Goal: Task Accomplishment & Management: Complete application form

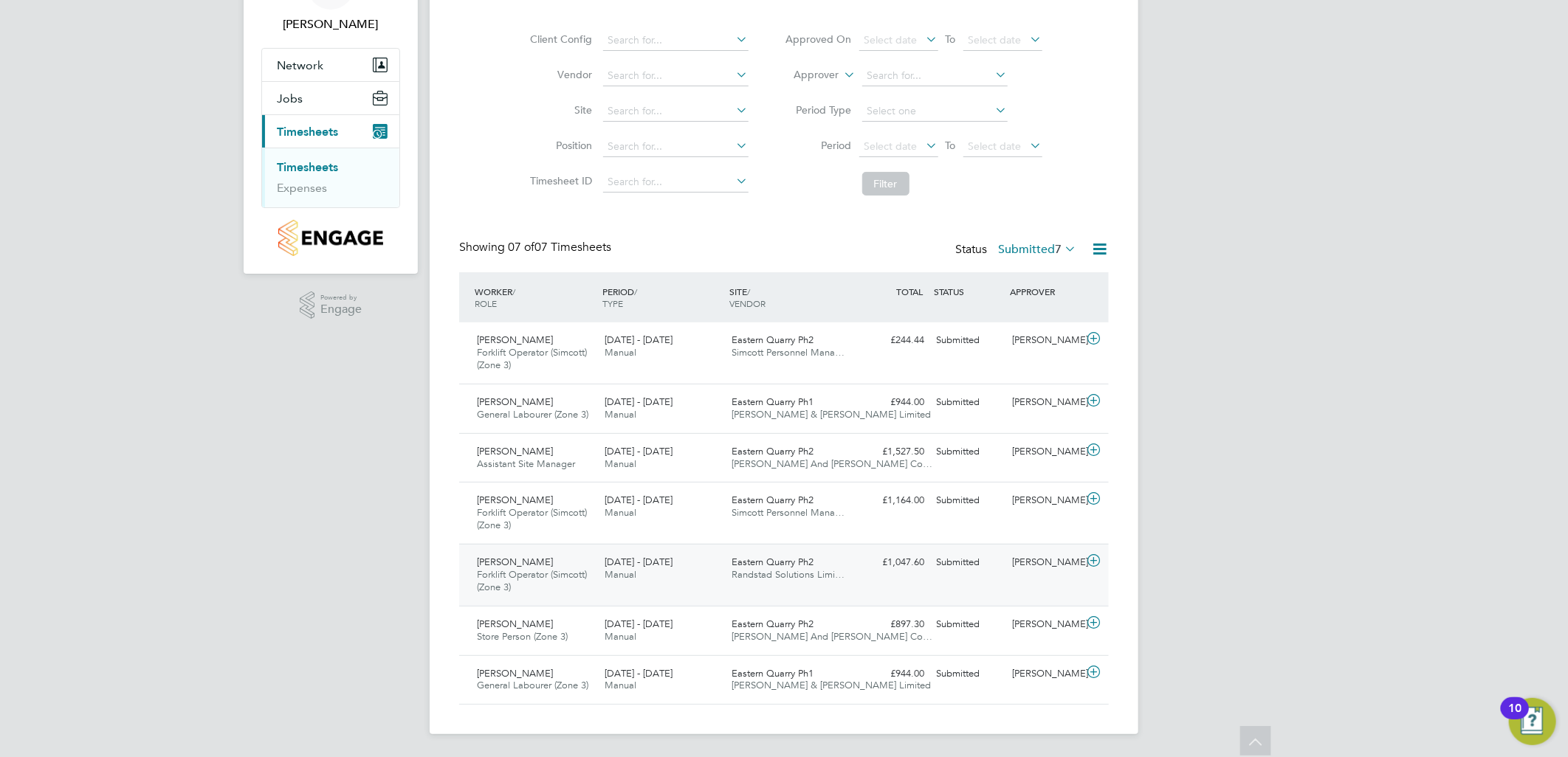
click at [527, 565] on span "Robert Nelson" at bounding box center [515, 562] width 76 height 12
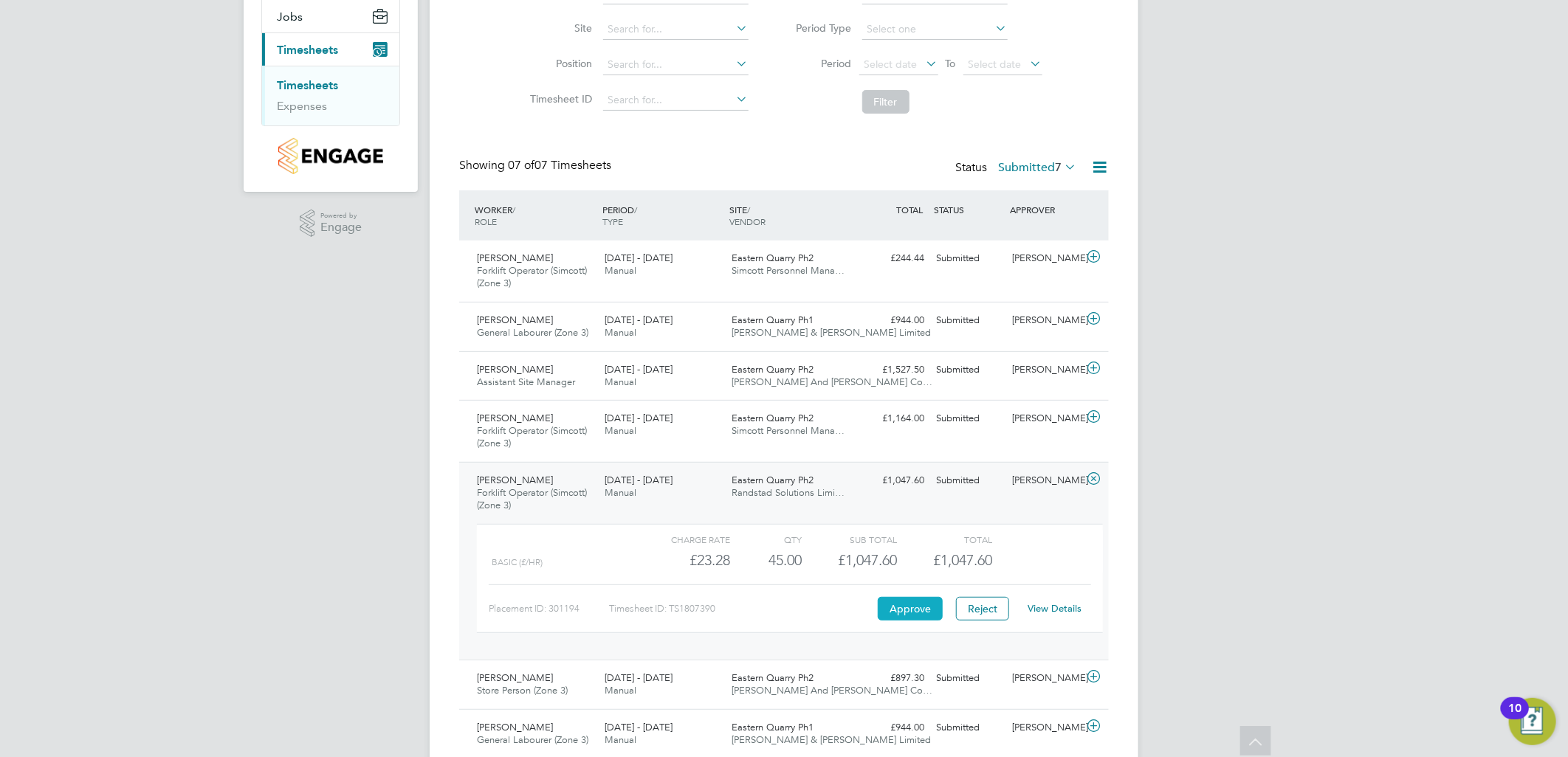
click at [920, 603] on button "Approve" at bounding box center [910, 609] width 65 height 24
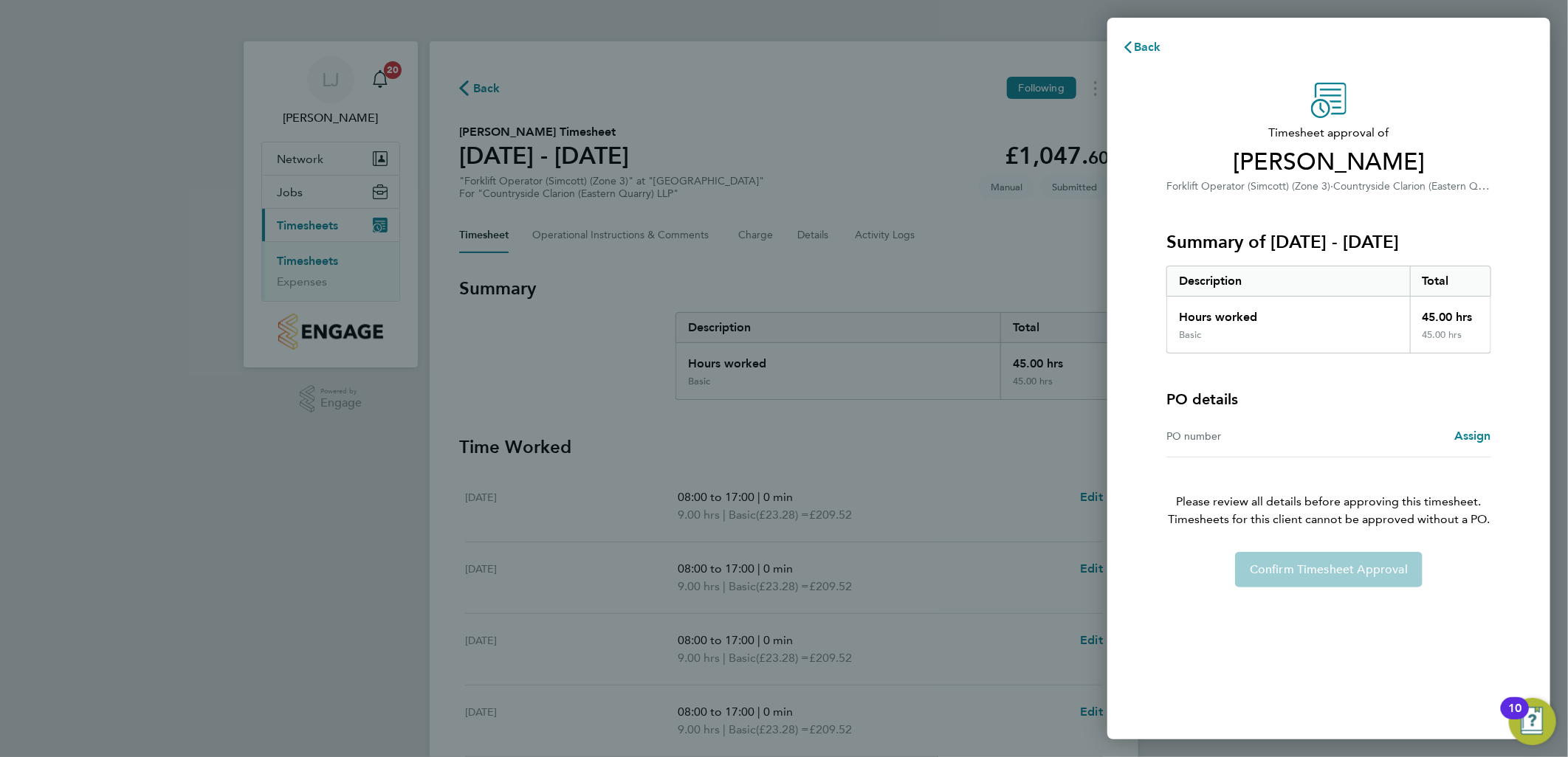
click at [1276, 564] on div "Confirm Timesheet Approval" at bounding box center [1329, 569] width 361 height 35
drag, startPoint x: 1276, startPoint y: 564, endPoint x: 1267, endPoint y: 436, distance: 128.3
click at [1267, 436] on div "PO number" at bounding box center [1248, 436] width 162 height 18
click at [1471, 432] on span "Assign" at bounding box center [1473, 436] width 37 height 14
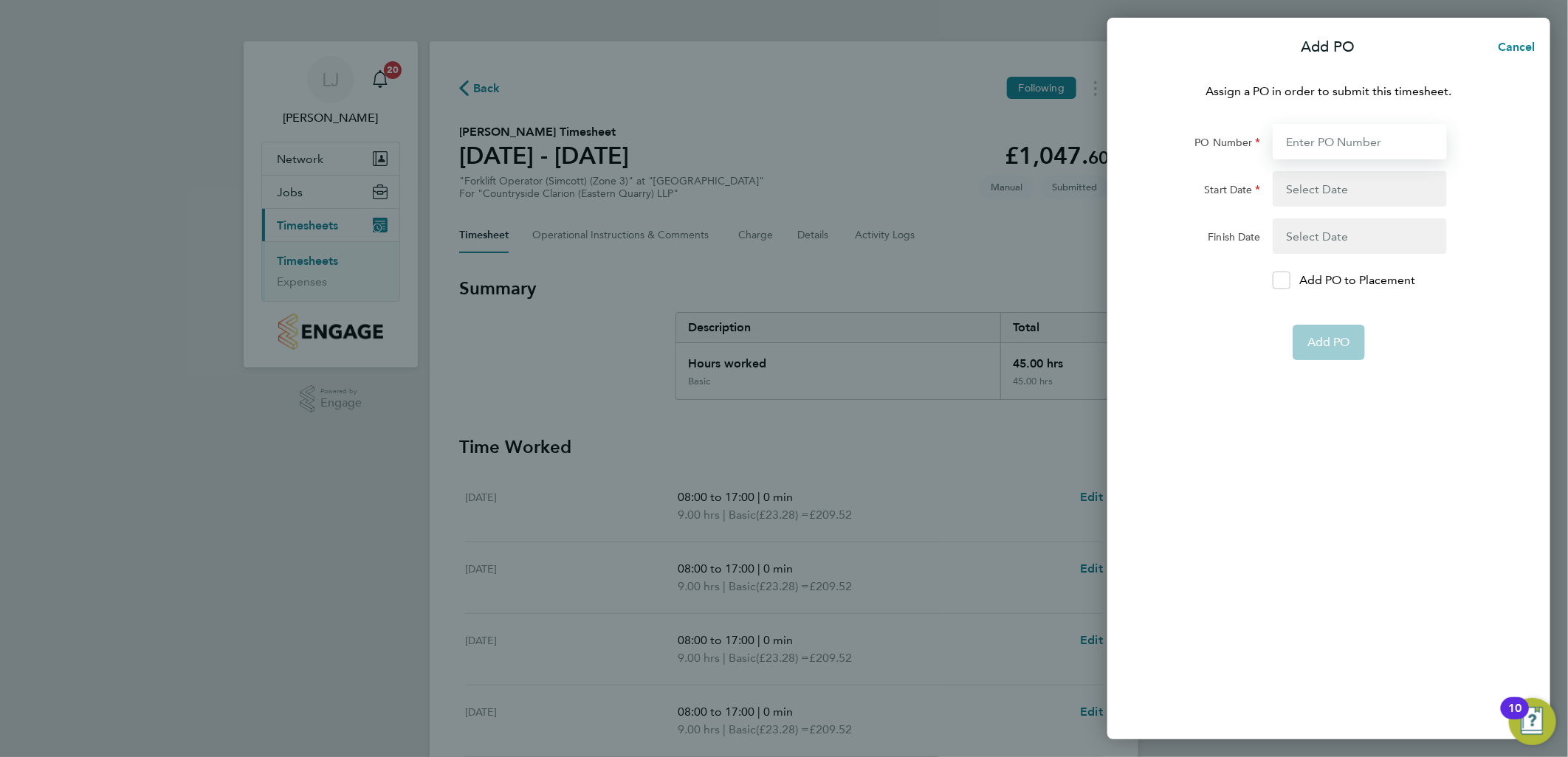
click at [1392, 134] on input "PO Number" at bounding box center [1360, 142] width 174 height 35
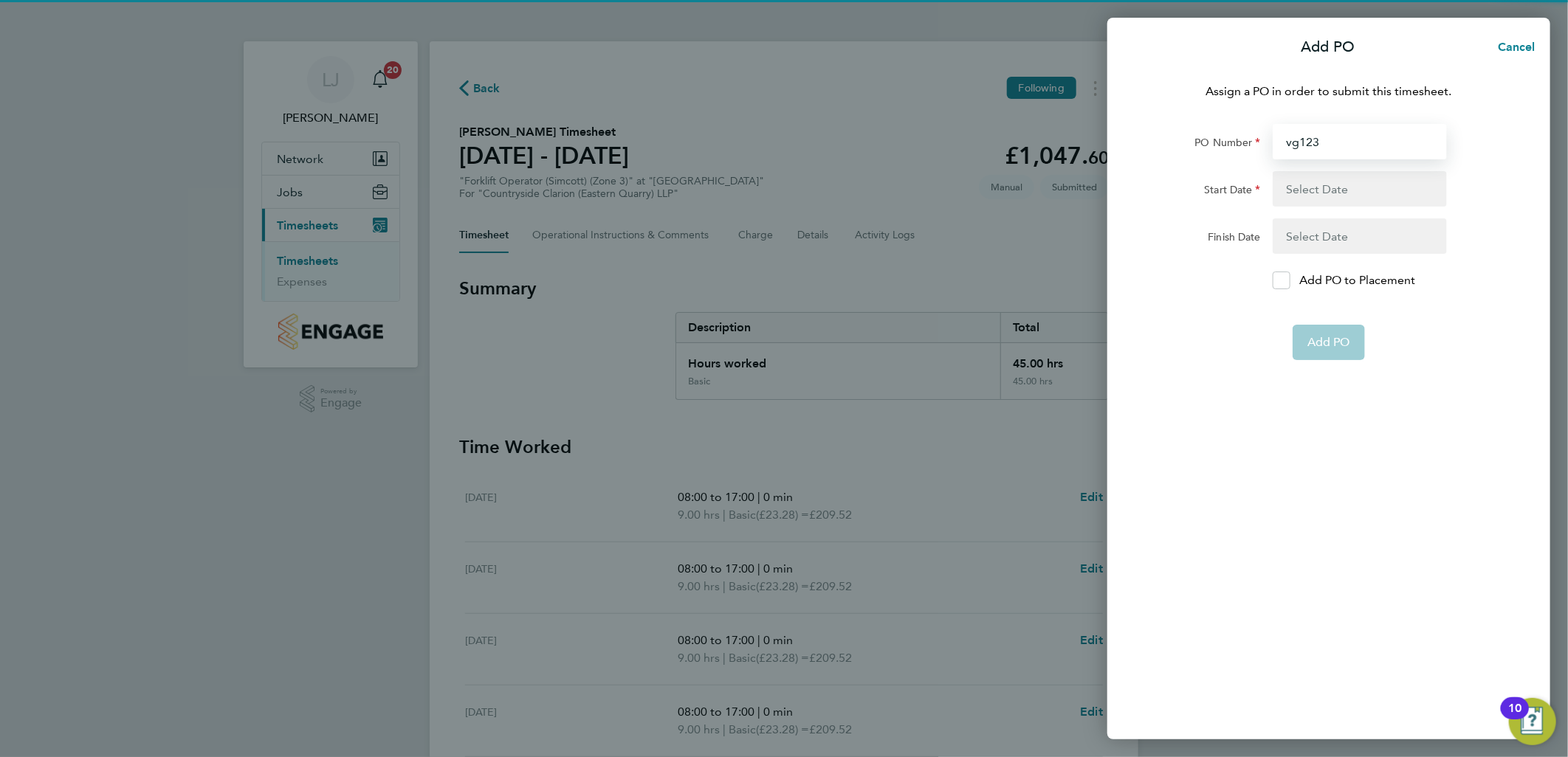
type input "vg123"
click at [1346, 177] on button "button" at bounding box center [1360, 189] width 174 height 35
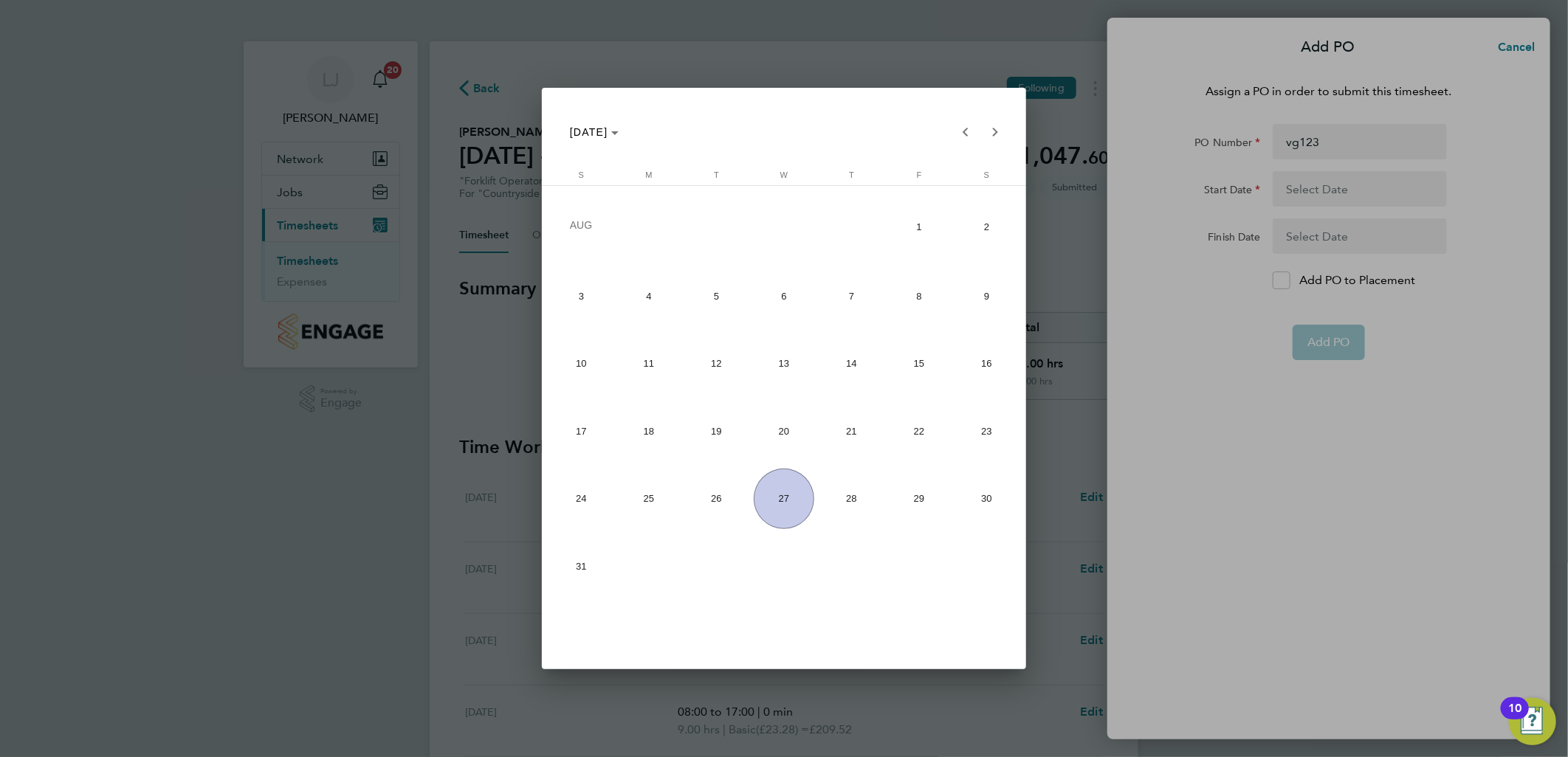
click at [660, 431] on span "18" at bounding box center [649, 431] width 60 height 60
type input "18 Aug 25"
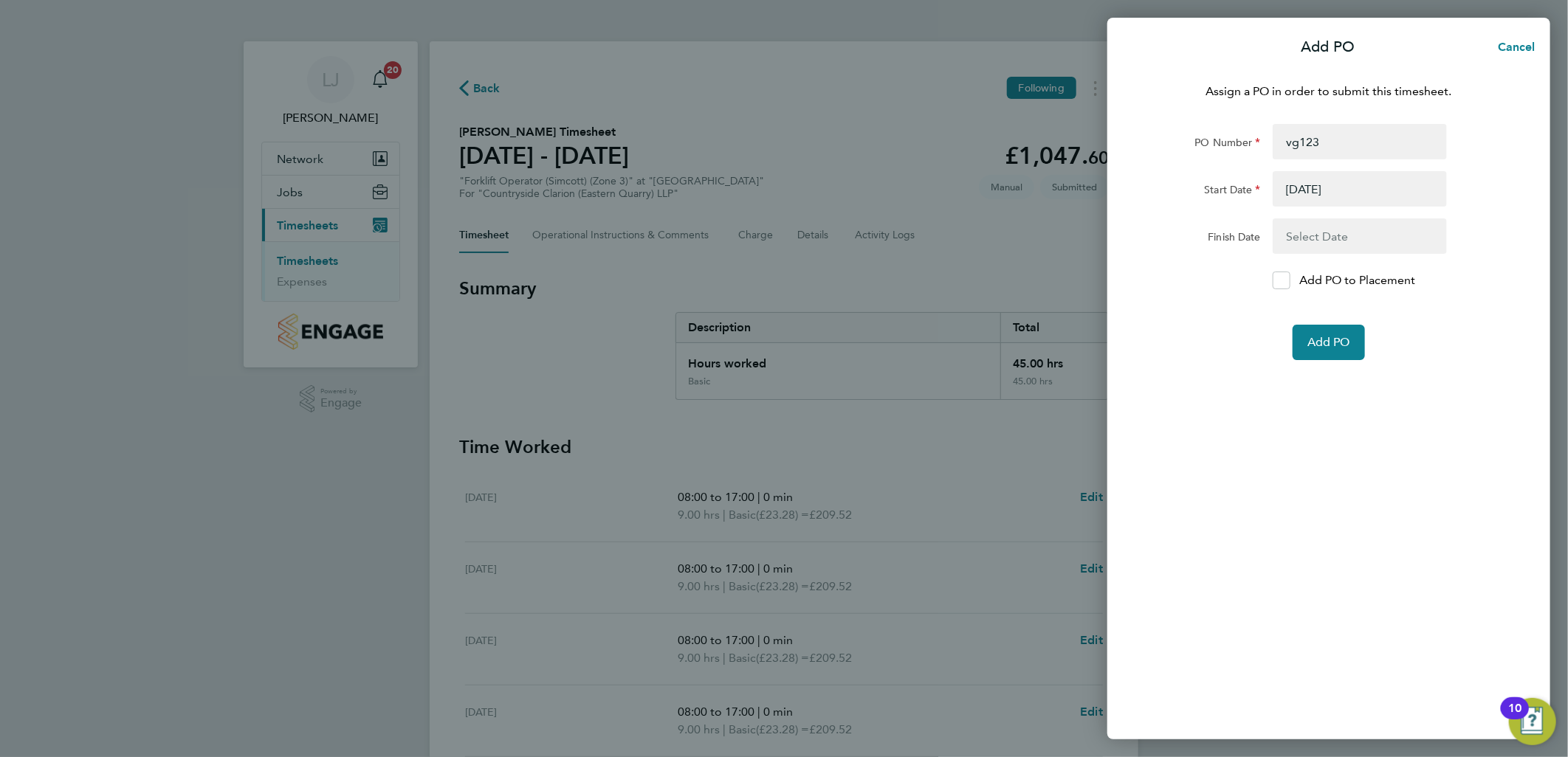
click at [1295, 231] on button "button" at bounding box center [1360, 236] width 174 height 35
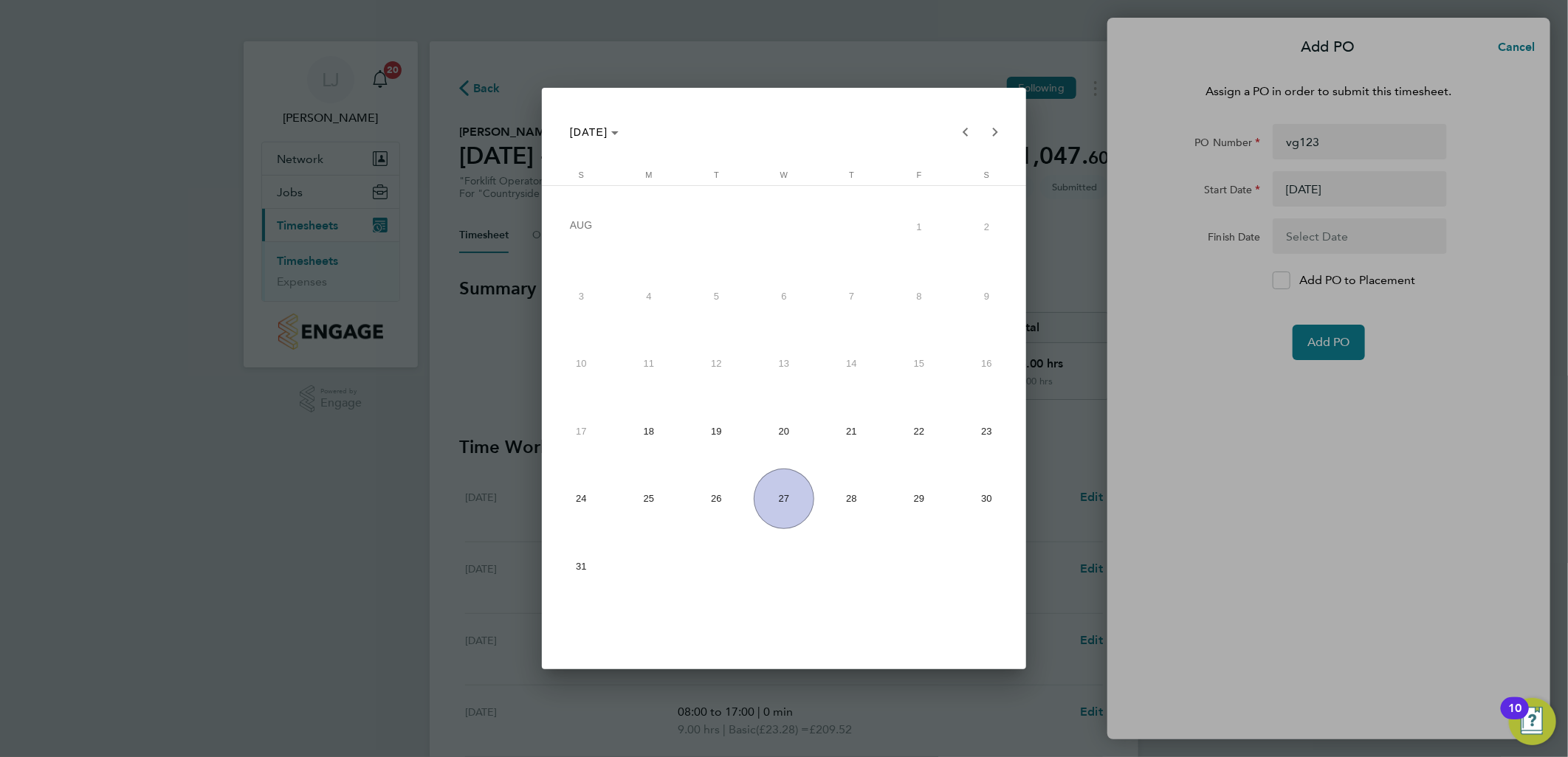
click at [906, 432] on span "22" at bounding box center [919, 431] width 60 height 60
type input "22 Aug 25"
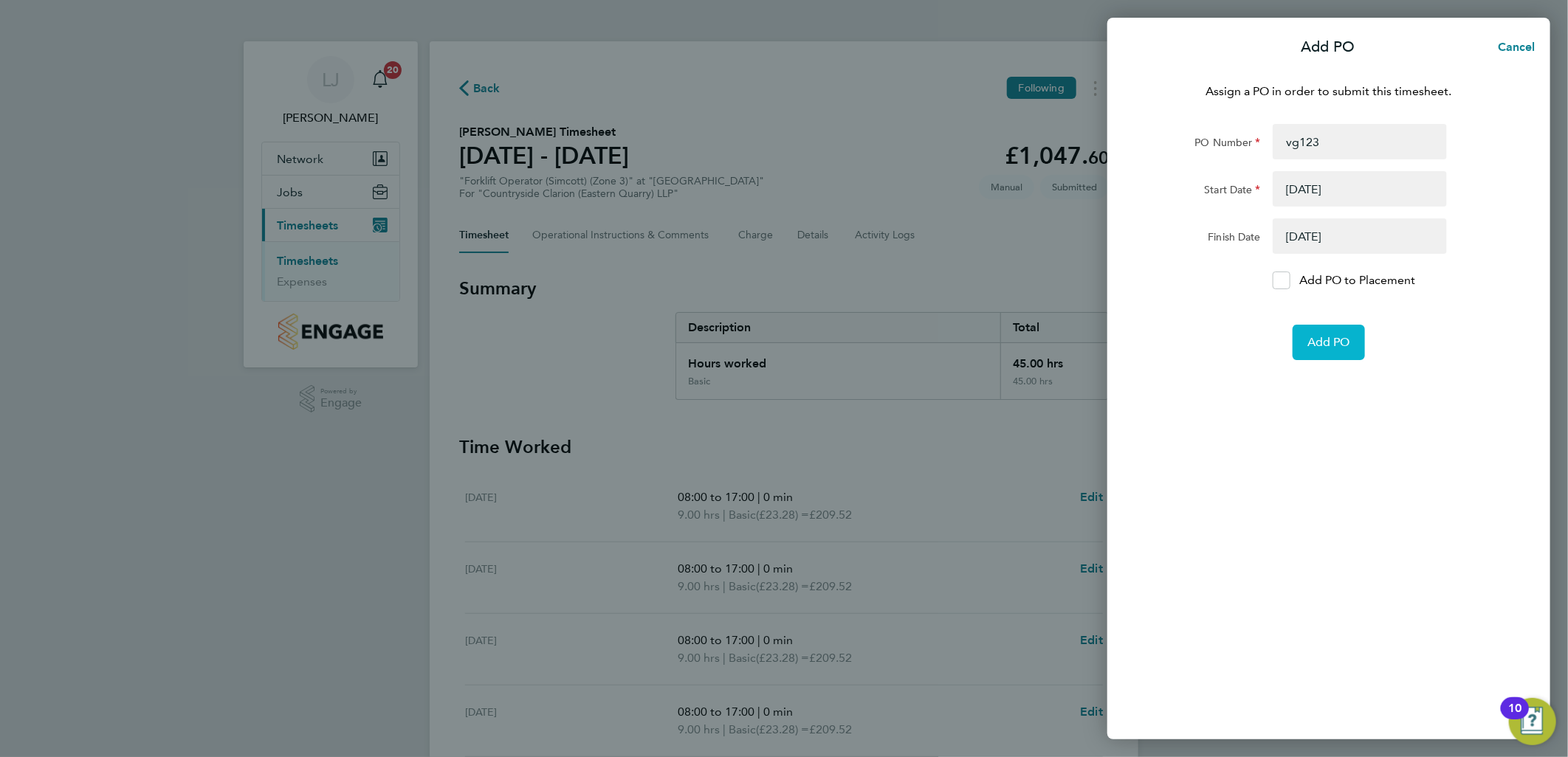
click at [1341, 350] on button "Add PO" at bounding box center [1329, 343] width 73 height 35
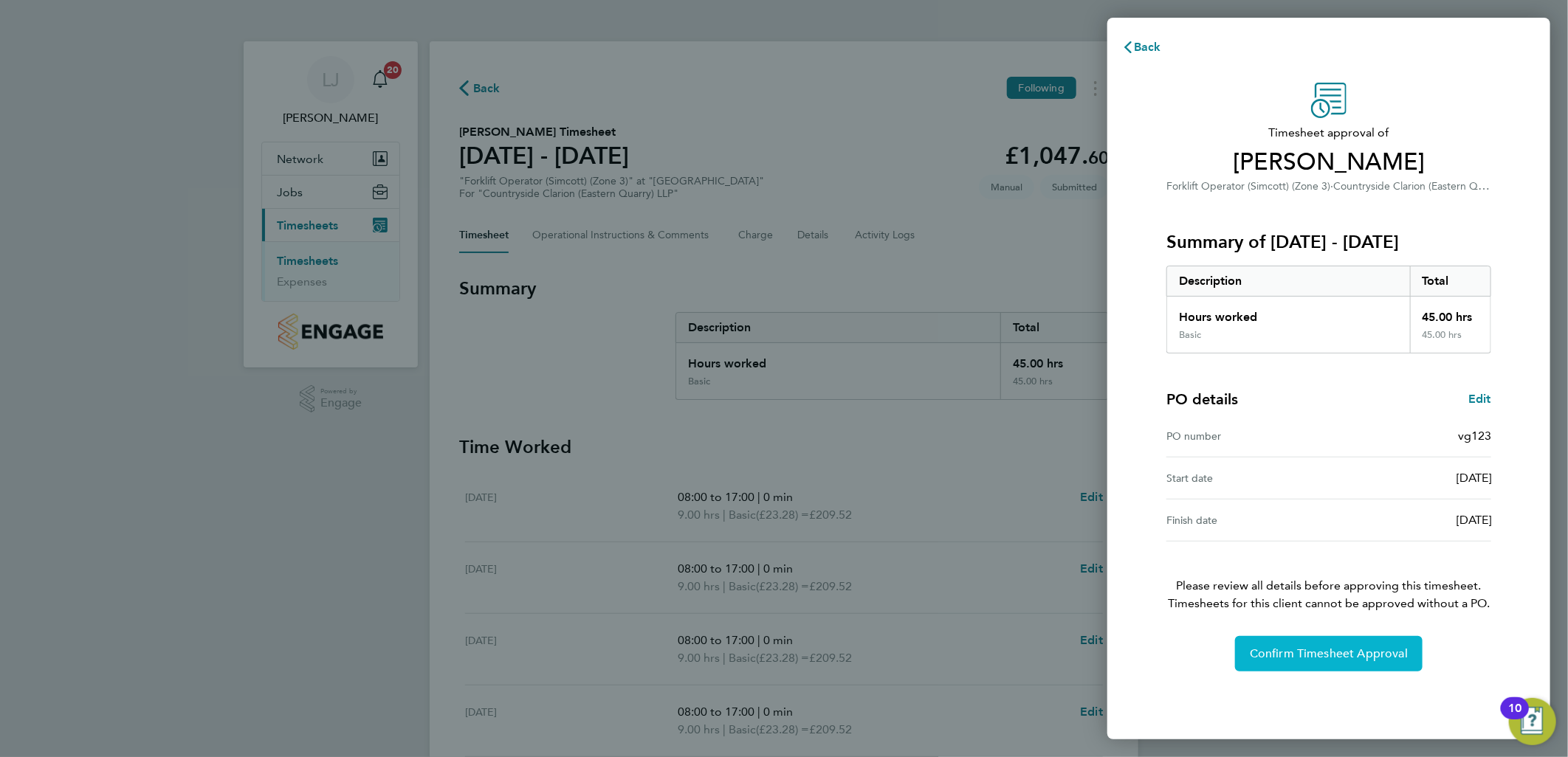
click at [1296, 643] on button "Confirm Timesheet Approval" at bounding box center [1329, 654] width 188 height 35
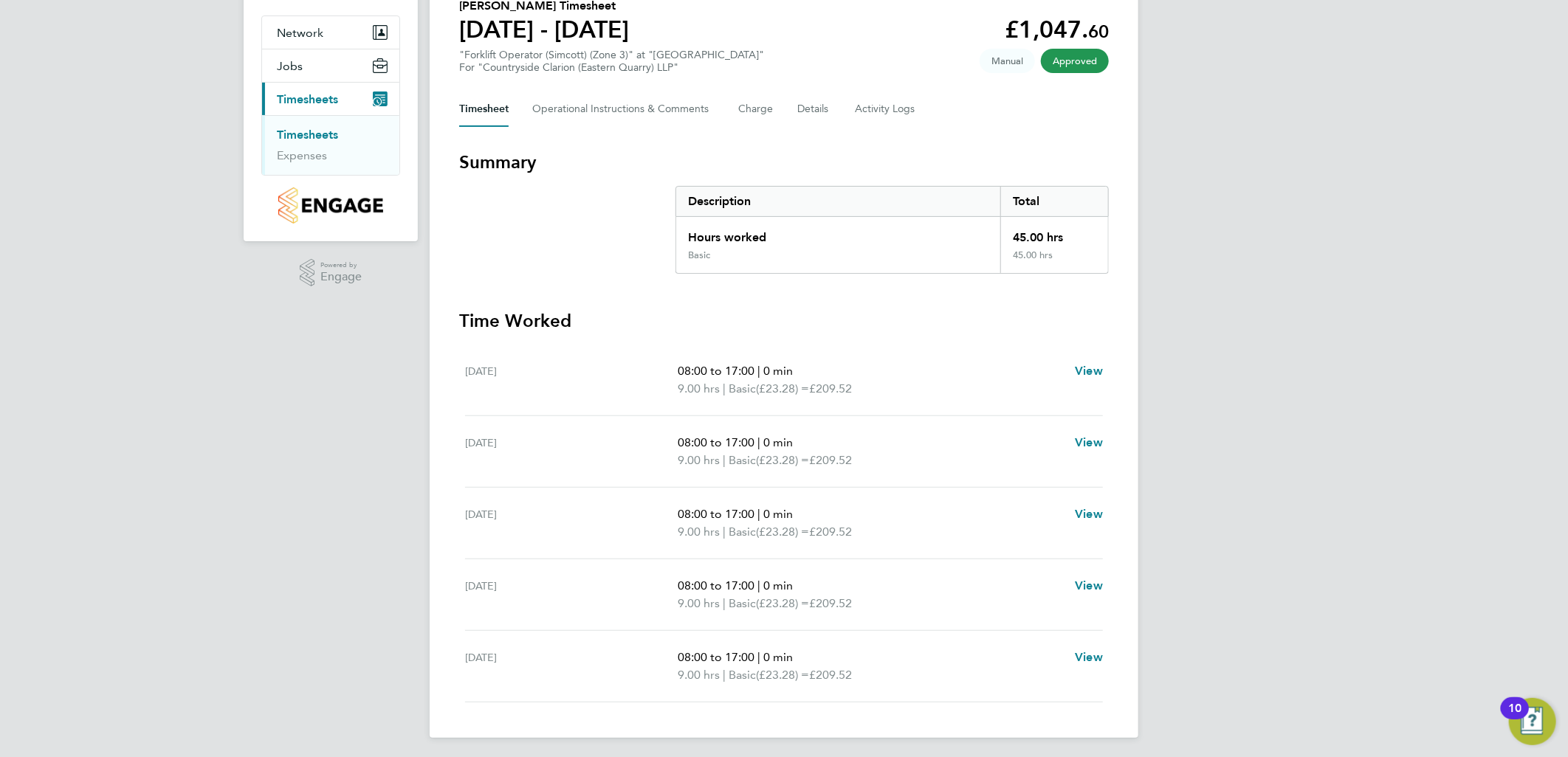
scroll to position [128, 0]
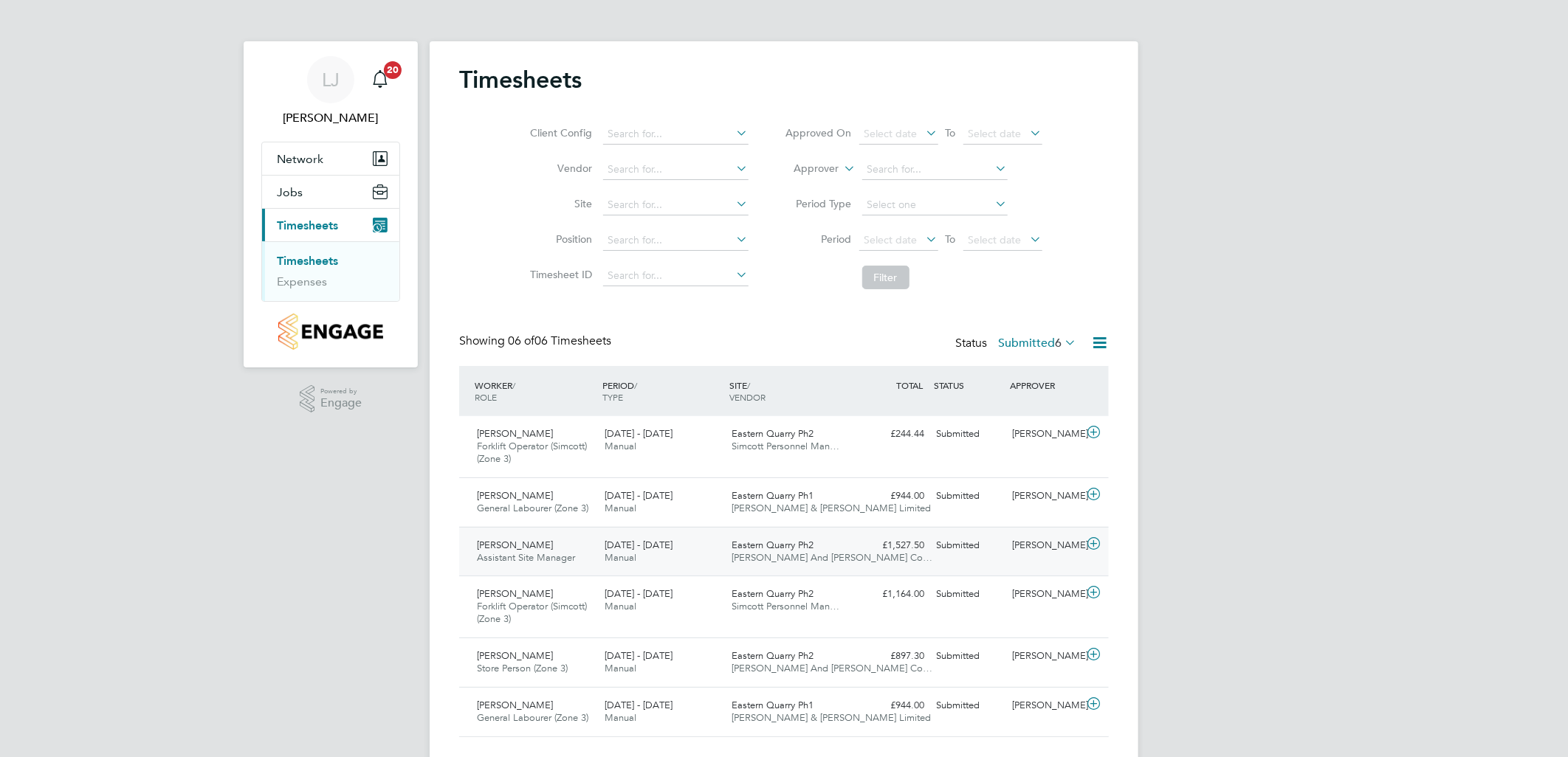
scroll to position [34, 0]
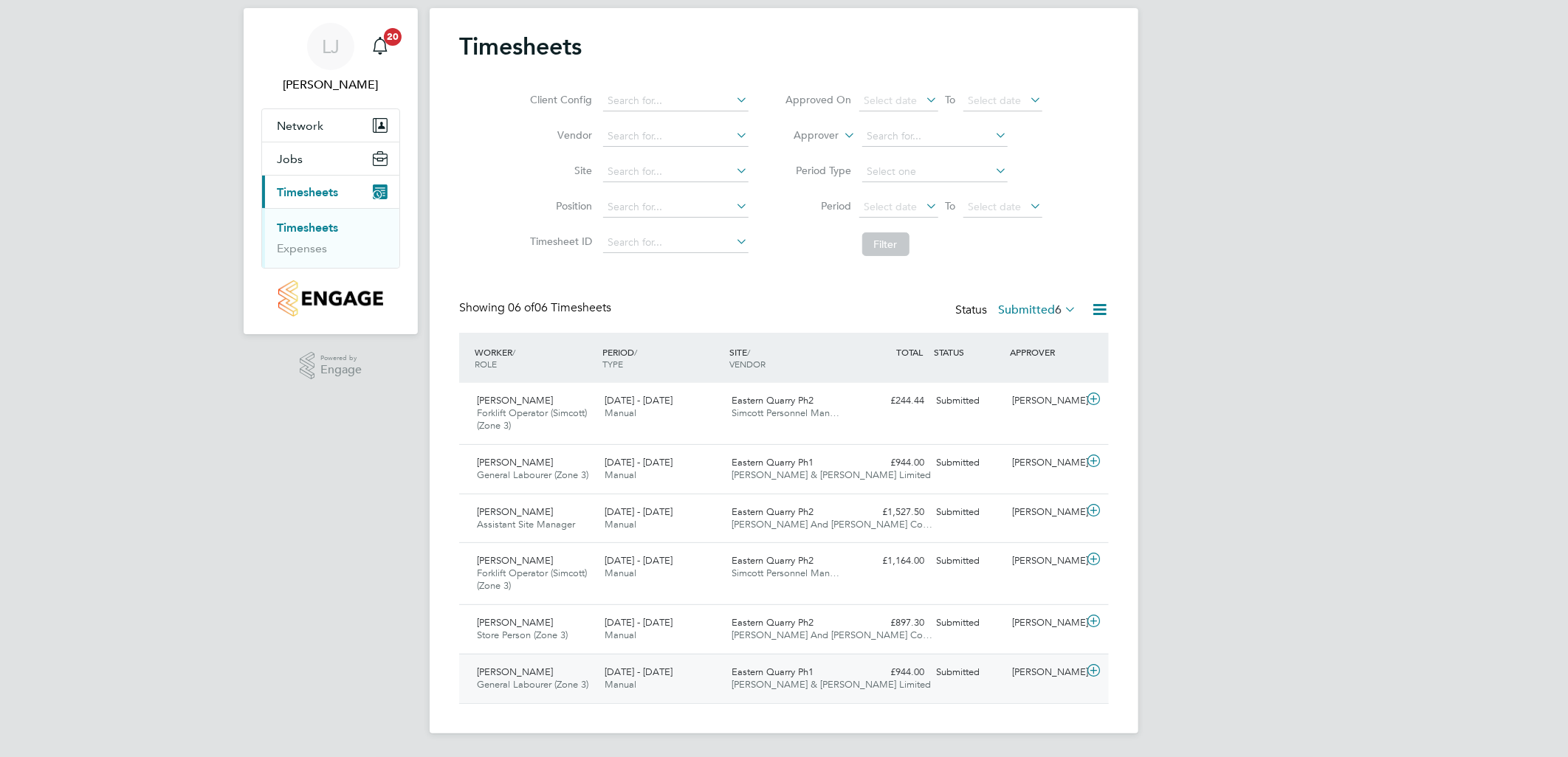
click at [597, 689] on div "[PERSON_NAME] General Labourer (Zone 3) [DATE] - [DATE]" at bounding box center [534, 679] width 127 height 37
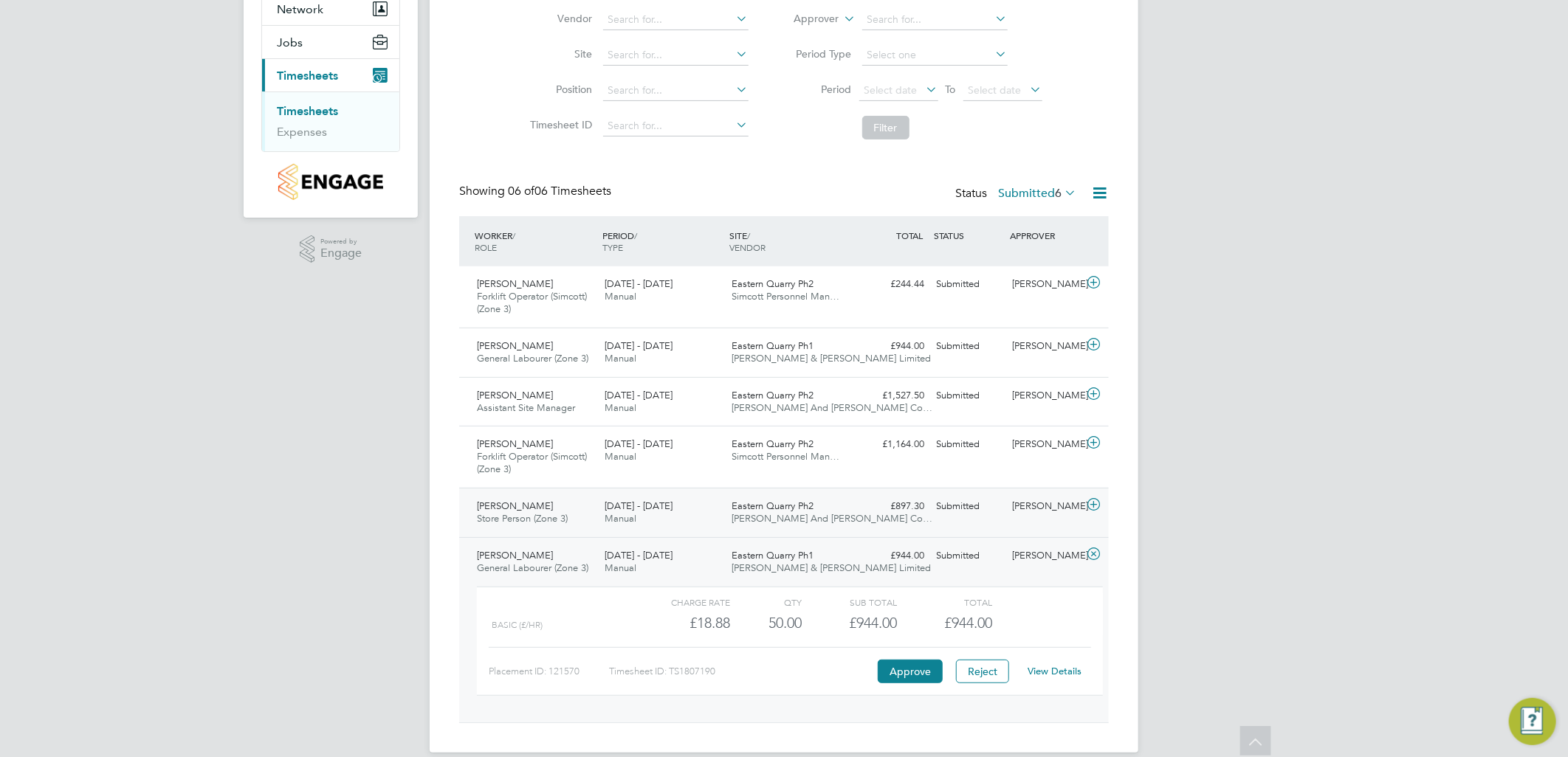
scroll to position [168, 0]
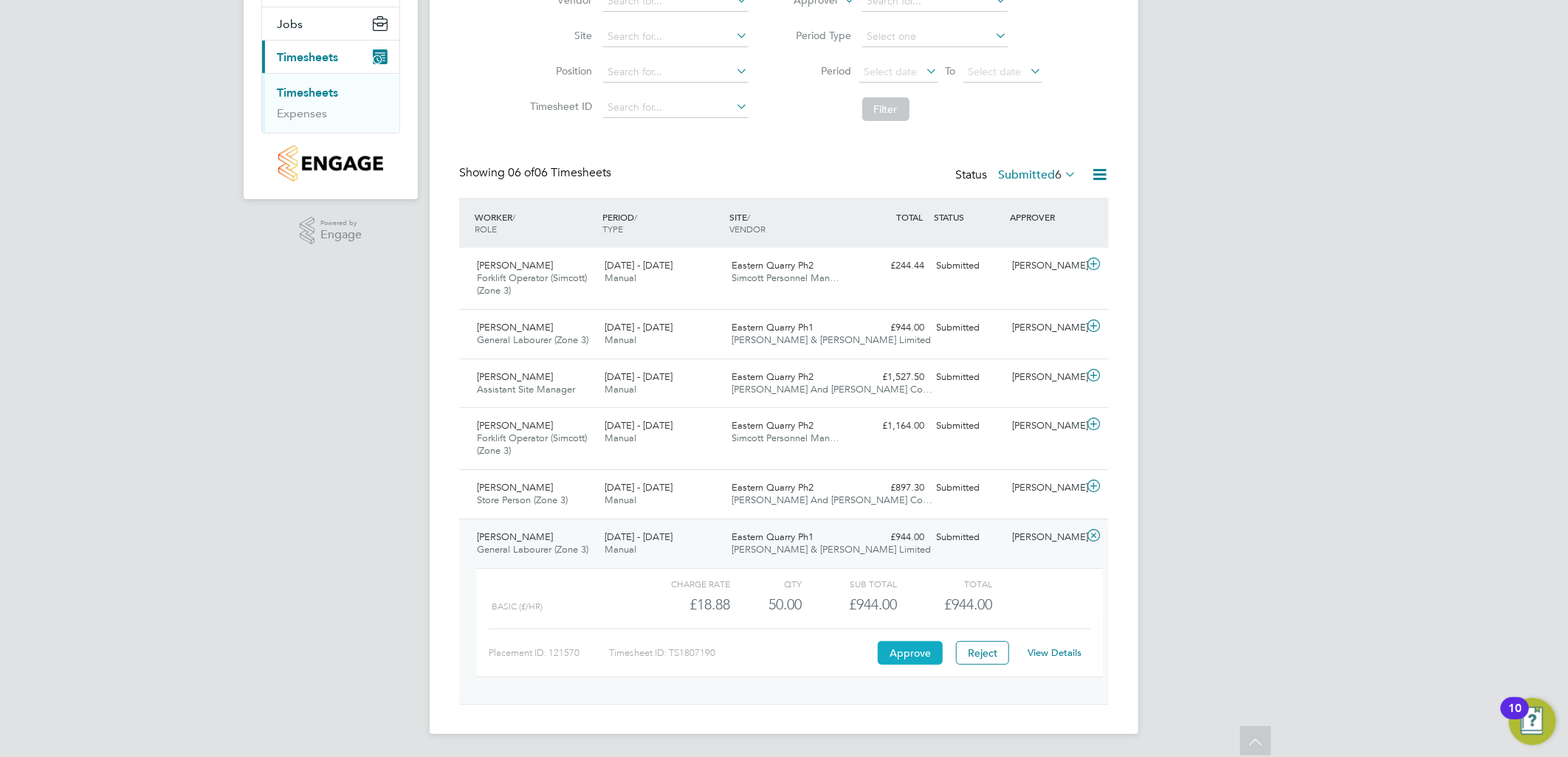
click at [911, 648] on button "Approve" at bounding box center [910, 653] width 65 height 24
click at [582, 495] on div "Paul Gilbank Store Person (Zone 3) 18 - 24 Aug 2025" at bounding box center [534, 495] width 127 height 37
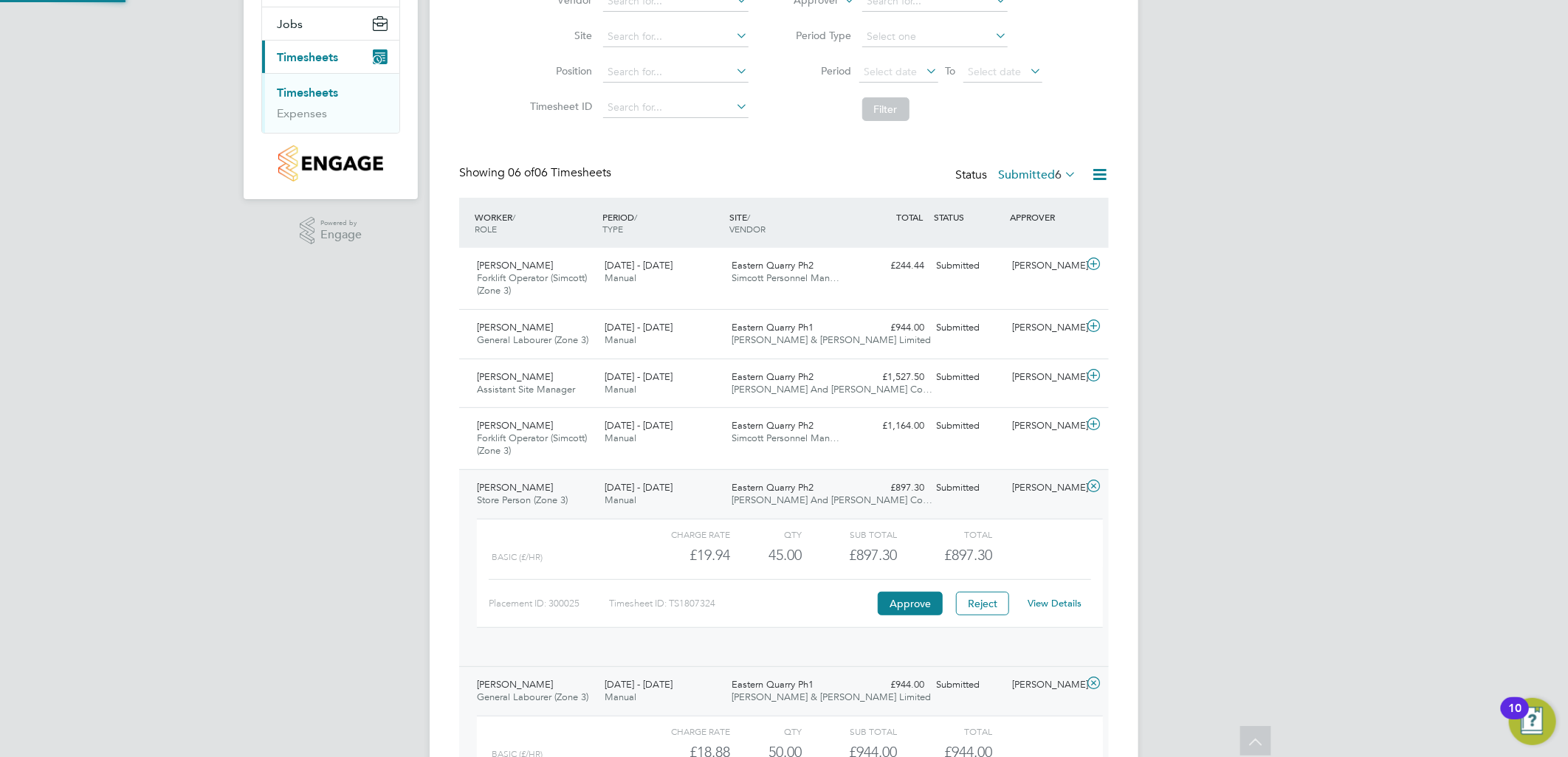
scroll to position [8, 8]
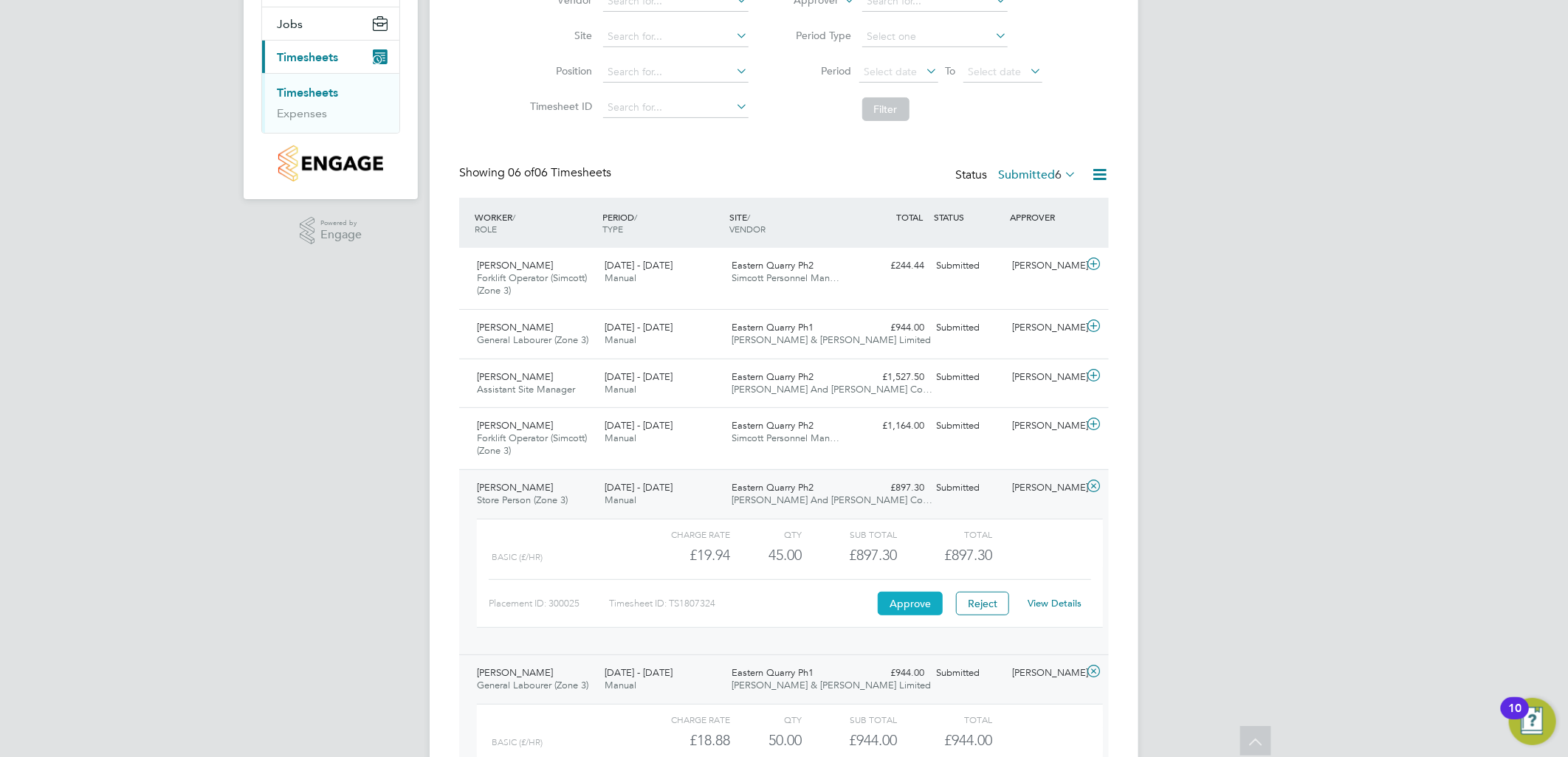
click at [882, 601] on button "Approve" at bounding box center [910, 603] width 65 height 24
click at [545, 424] on div "Josh Parmenter Forklift Operator (Simcott) (Zone 3) 18 - 24 Aug 2025" at bounding box center [534, 439] width 127 height 49
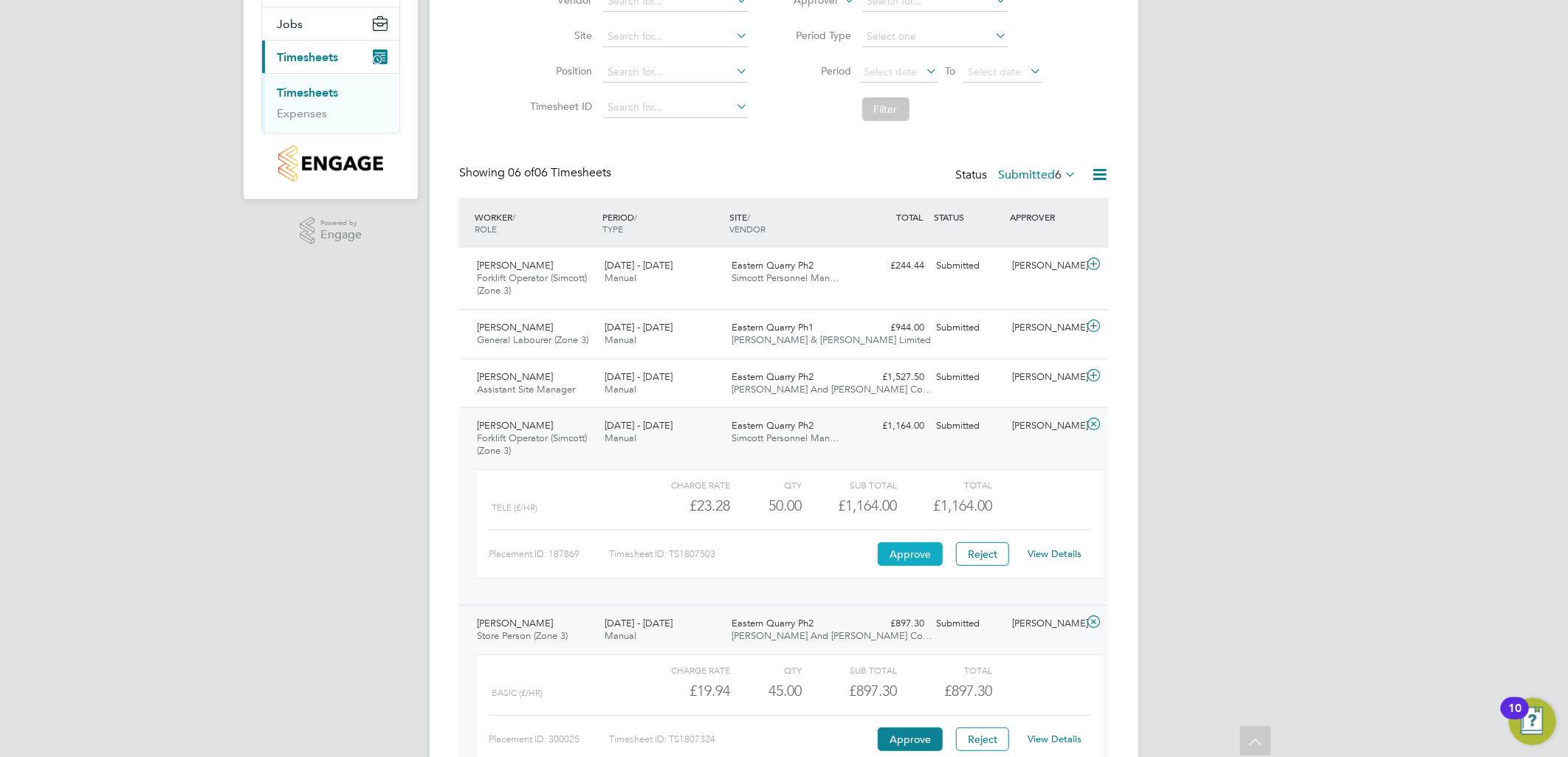
click at [921, 559] on button "Approve" at bounding box center [910, 554] width 65 height 24
click at [557, 387] on span "Assistant Site Manager" at bounding box center [526, 389] width 98 height 12
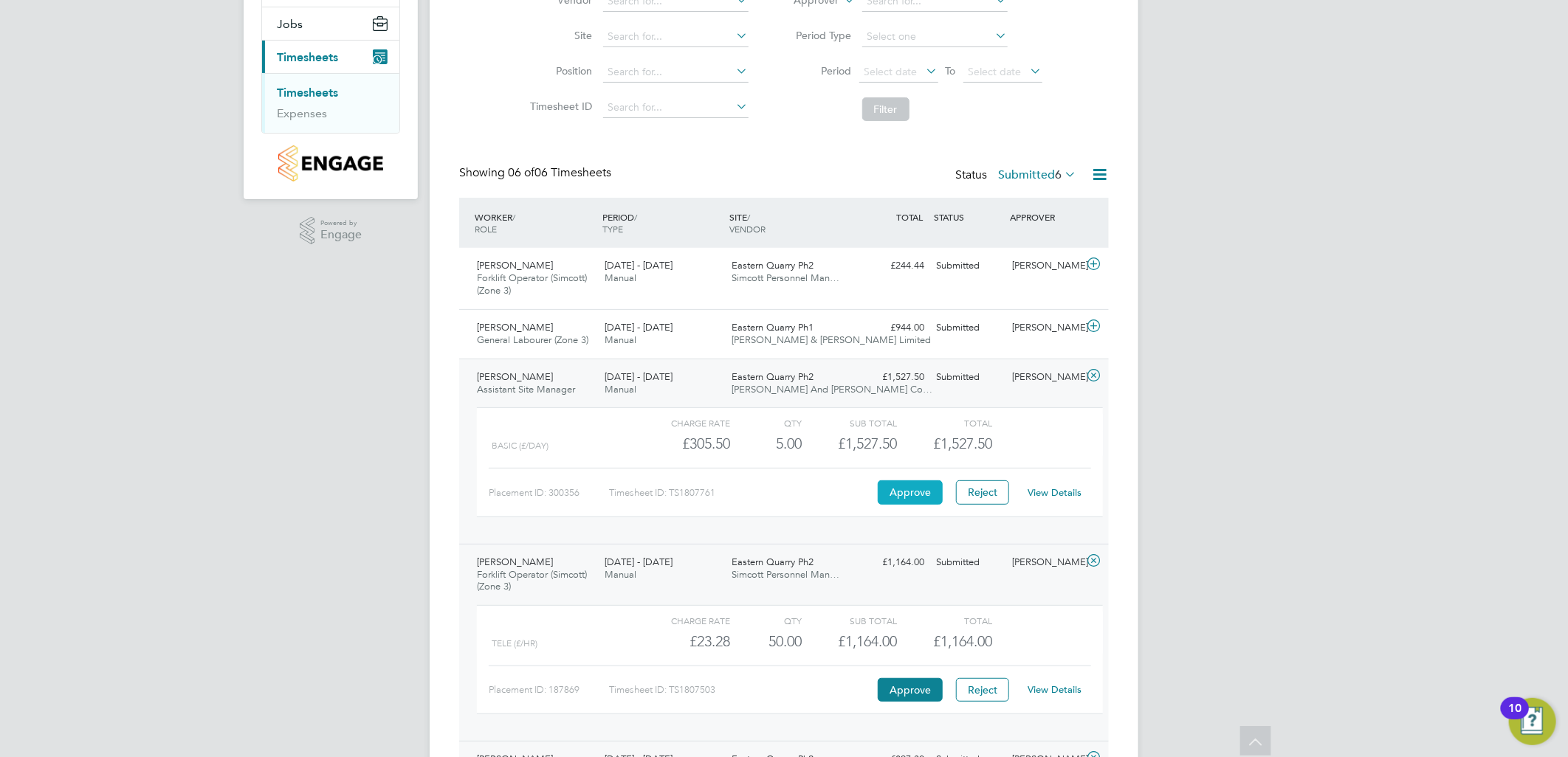
click at [905, 482] on button "Approve" at bounding box center [910, 492] width 65 height 24
click at [550, 322] on div "Ejiro Erhurhu General Labourer (Zone 3) 18 - 24 Aug 2025" at bounding box center [534, 334] width 127 height 37
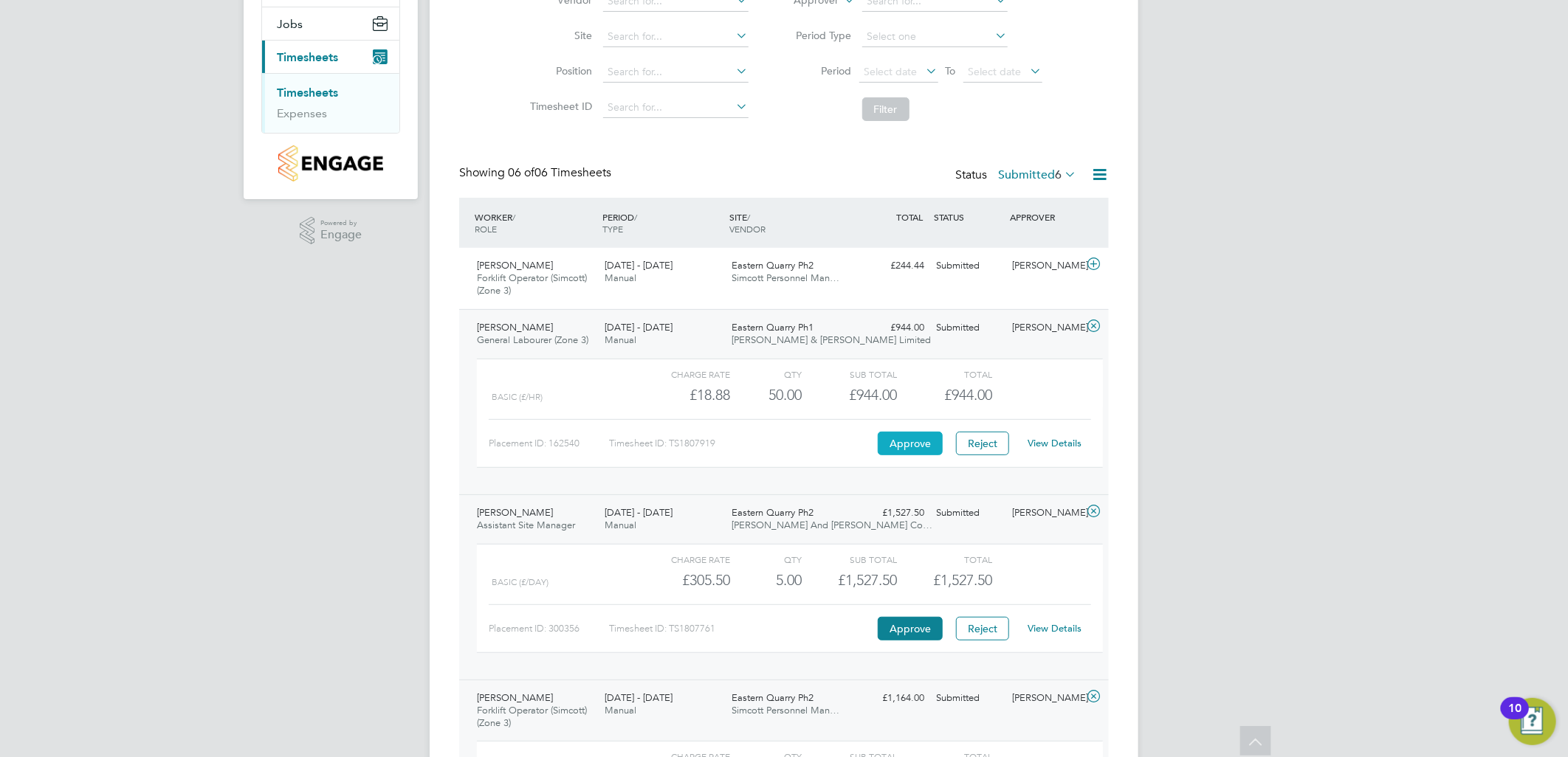
click at [923, 445] on button "Approve" at bounding box center [910, 443] width 65 height 24
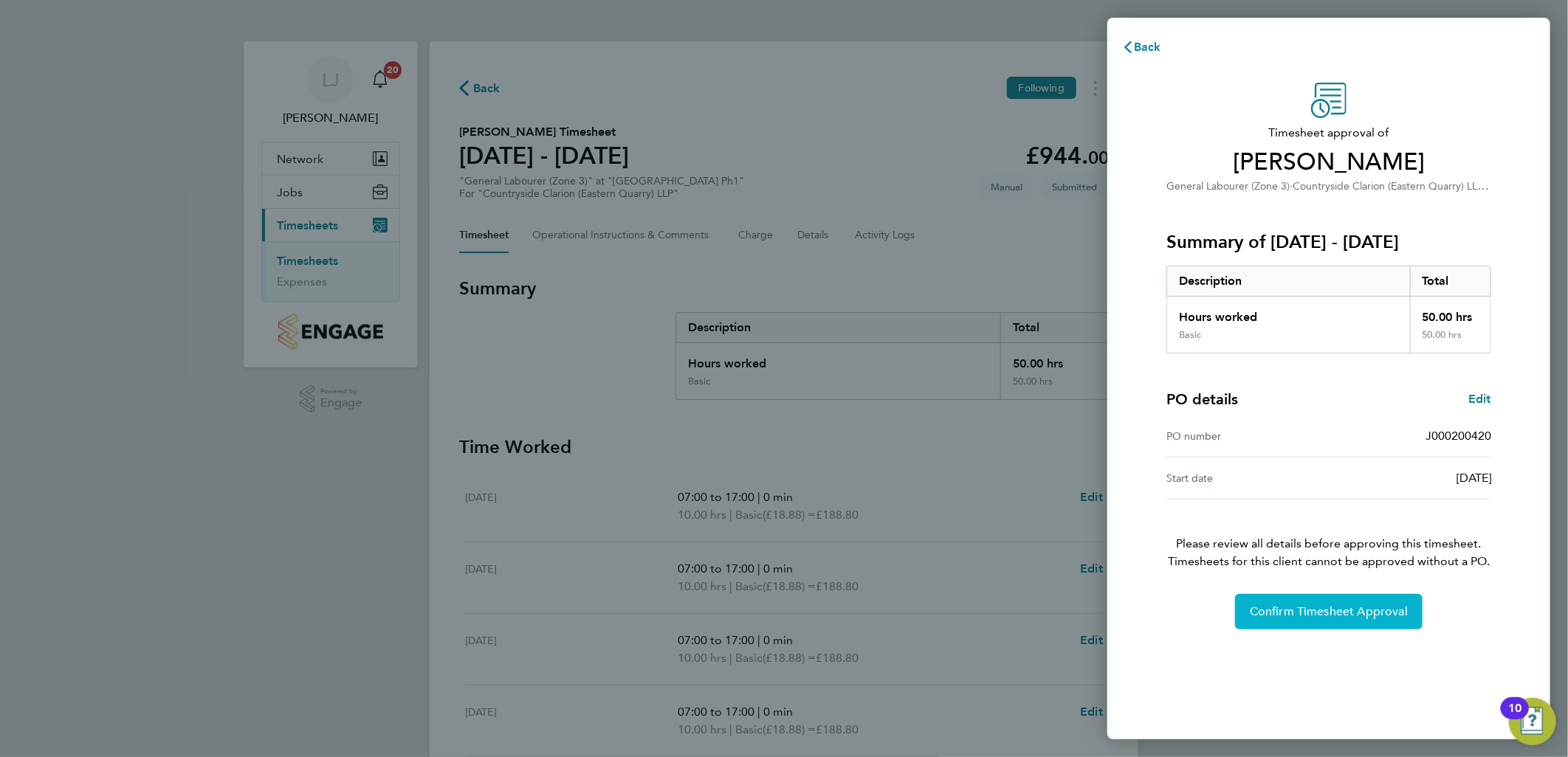
click at [1290, 614] on span "Confirm Timesheet Approval" at bounding box center [1329, 611] width 158 height 15
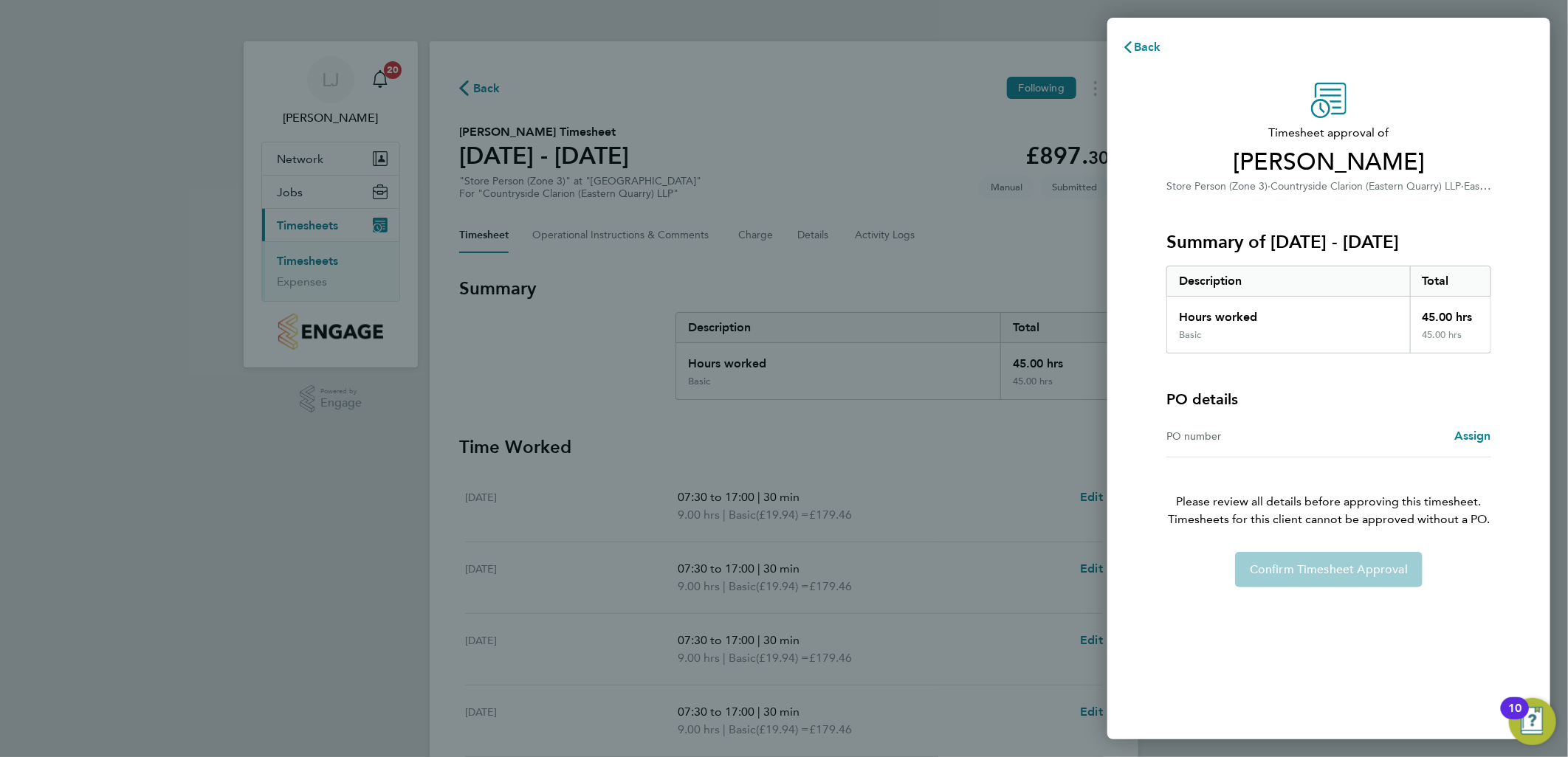
click at [931, 220] on div "Back Timesheet approval of [PERSON_NAME] Store Person (Zone 3) · Countryside Cl…" at bounding box center [784, 378] width 1568 height 757
click at [1152, 47] on span "Back" at bounding box center [1147, 47] width 27 height 14
click at [896, 225] on div "Back Timesheet approval of [PERSON_NAME] Forklift Operator (Simcott) (Zone 3) ·…" at bounding box center [784, 378] width 1568 height 757
click at [1118, 38] on button "Back" at bounding box center [1142, 47] width 69 height 29
click at [1150, 49] on span "Back" at bounding box center [1147, 47] width 27 height 14
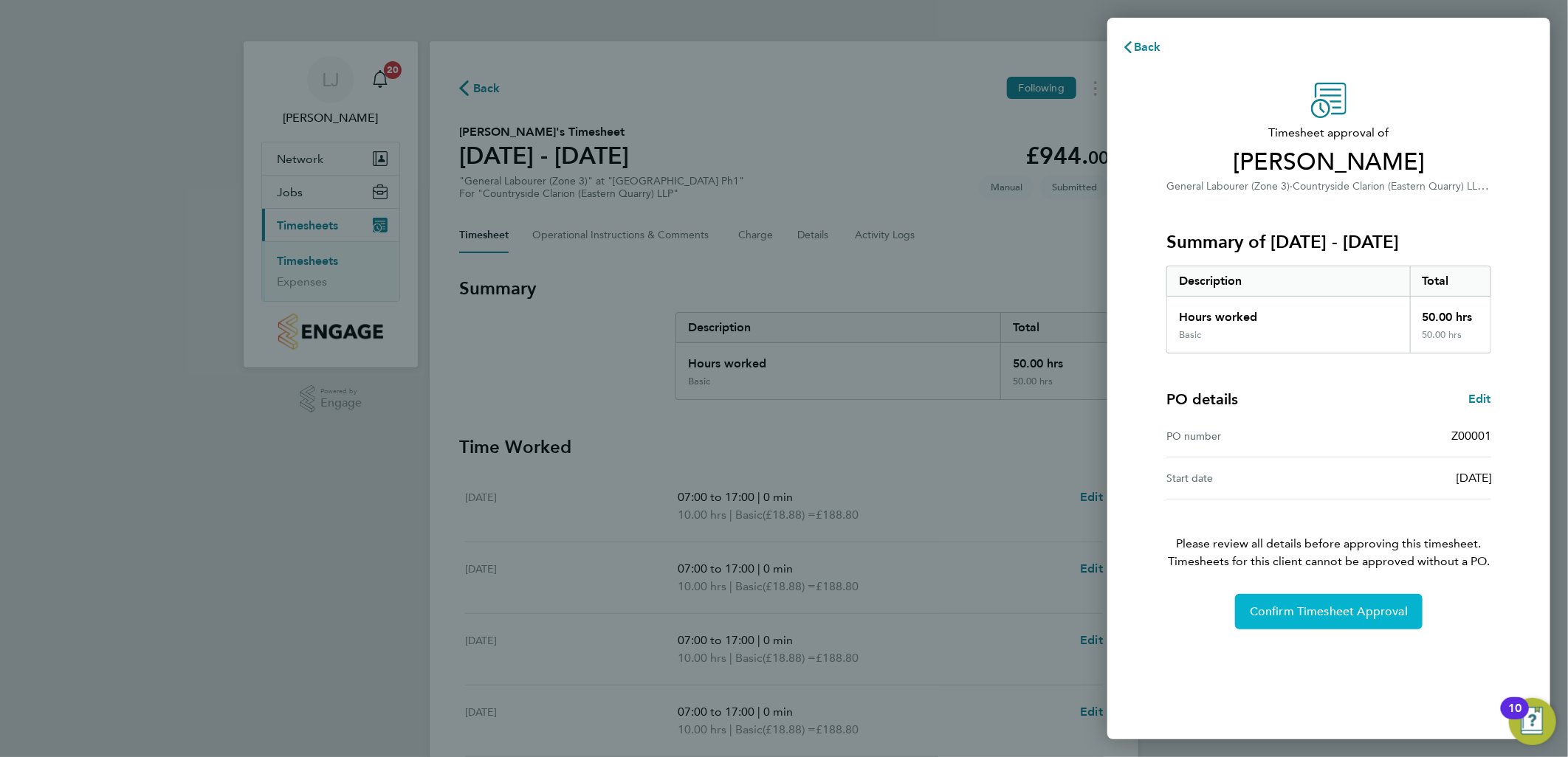
click at [1314, 609] on span "Confirm Timesheet Approval" at bounding box center [1329, 611] width 158 height 15
